Goal: Entertainment & Leisure: Browse casually

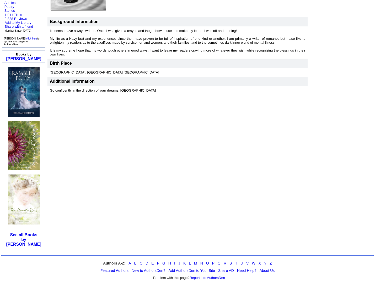
scroll to position [123, 0]
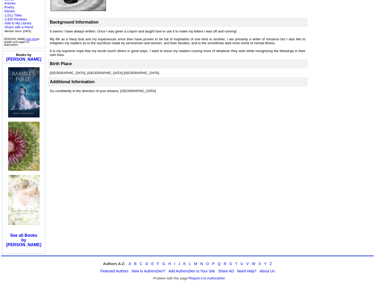
click at [18, 211] on img at bounding box center [23, 200] width 31 height 50
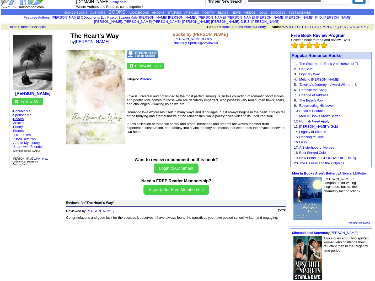
scroll to position [11, 0]
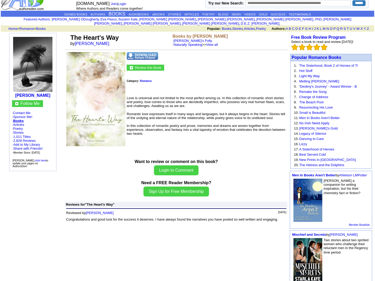
click at [103, 114] on img at bounding box center [95, 99] width 59 height 94
drag, startPoint x: 100, startPoint y: 64, endPoint x: 187, endPoint y: 2, distance: 106.7
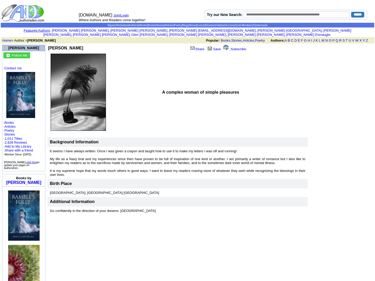
scroll to position [69, 0]
